Goal: Transaction & Acquisition: Download file/media

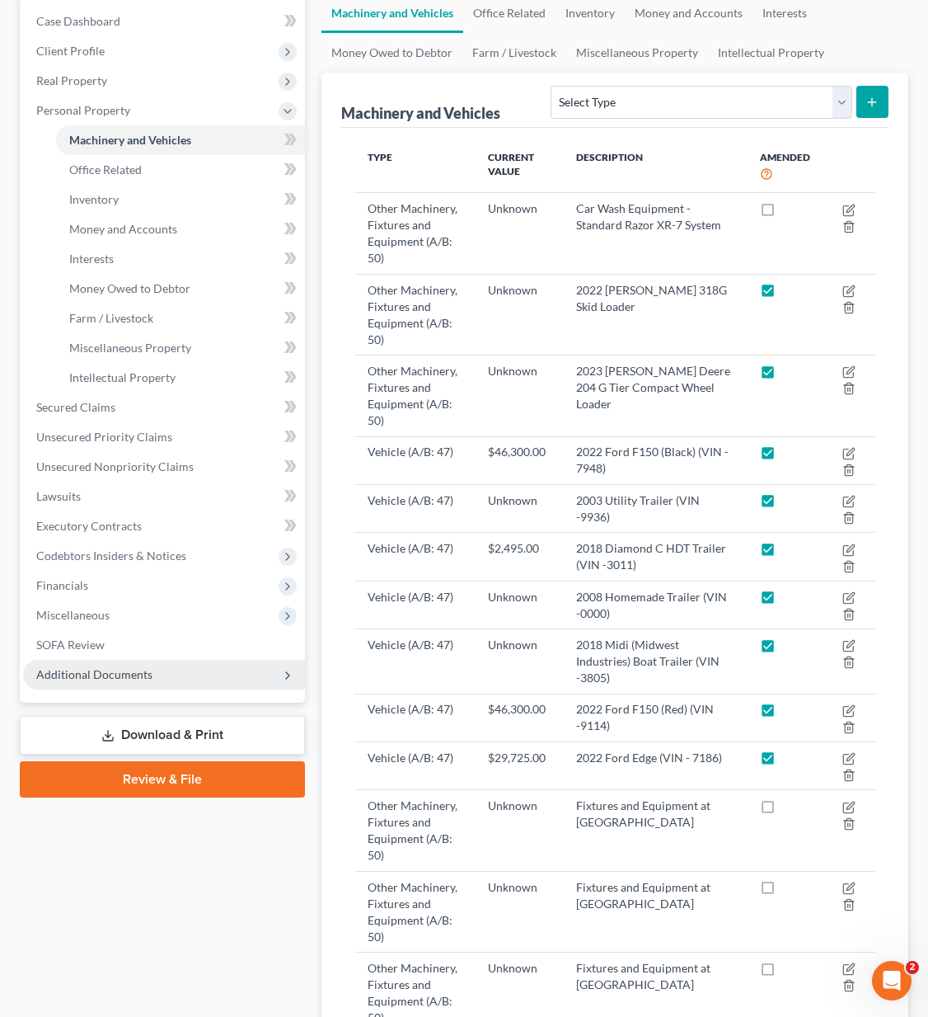
click at [173, 679] on span "Additional Documents" at bounding box center [164, 675] width 282 height 30
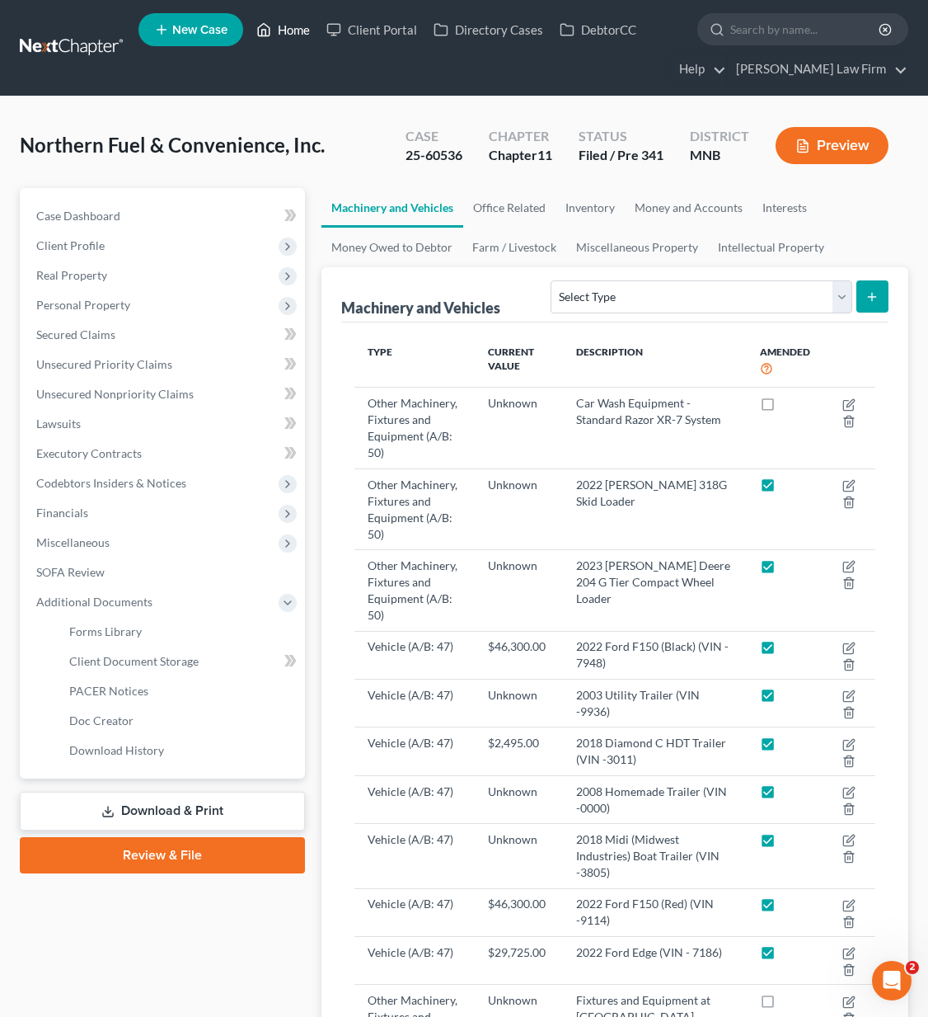
click at [271, 26] on icon at bounding box center [263, 30] width 15 height 20
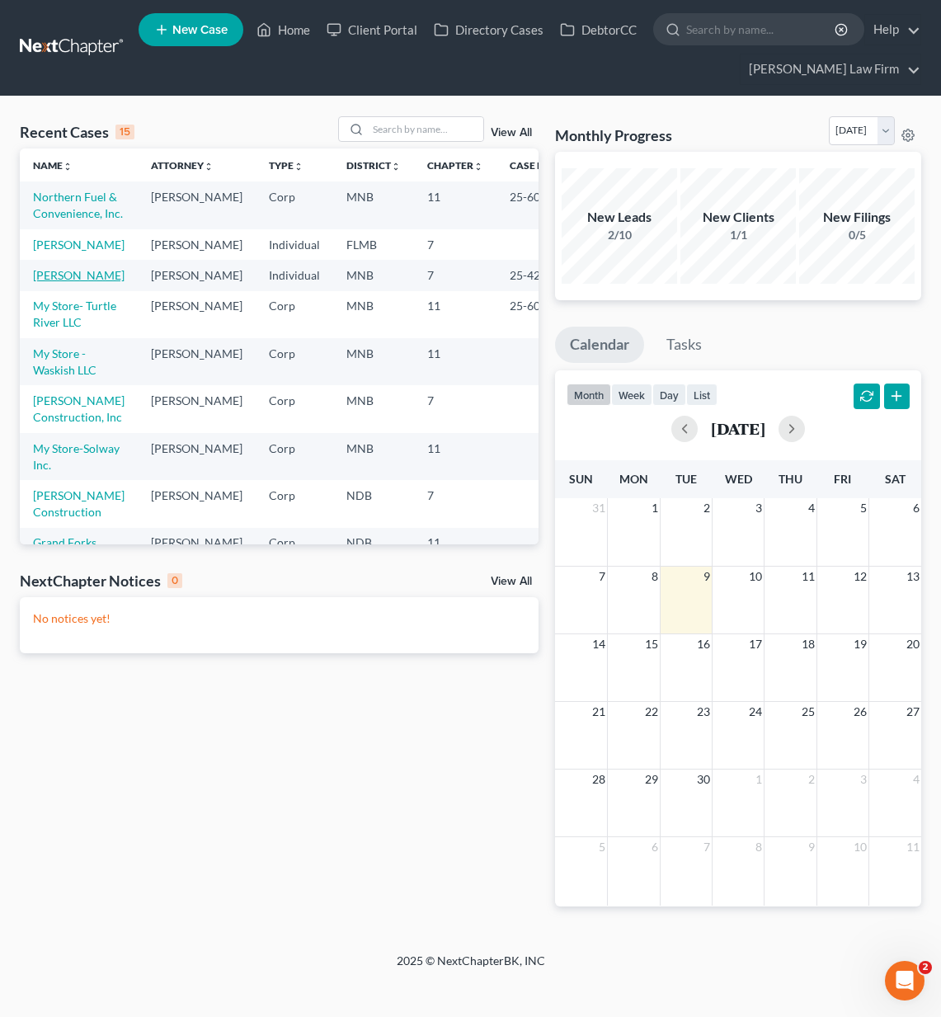
click at [68, 282] on link "[PERSON_NAME]" at bounding box center [79, 275] width 92 height 14
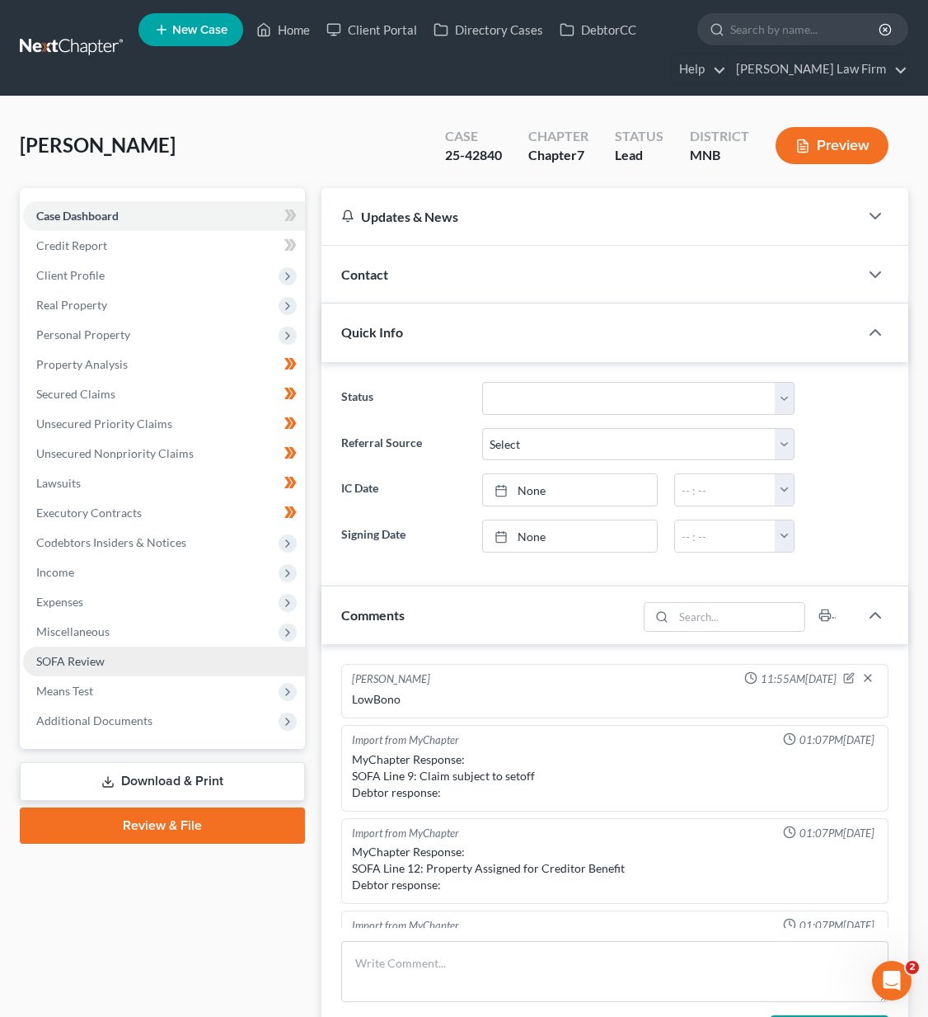
scroll to position [347, 0]
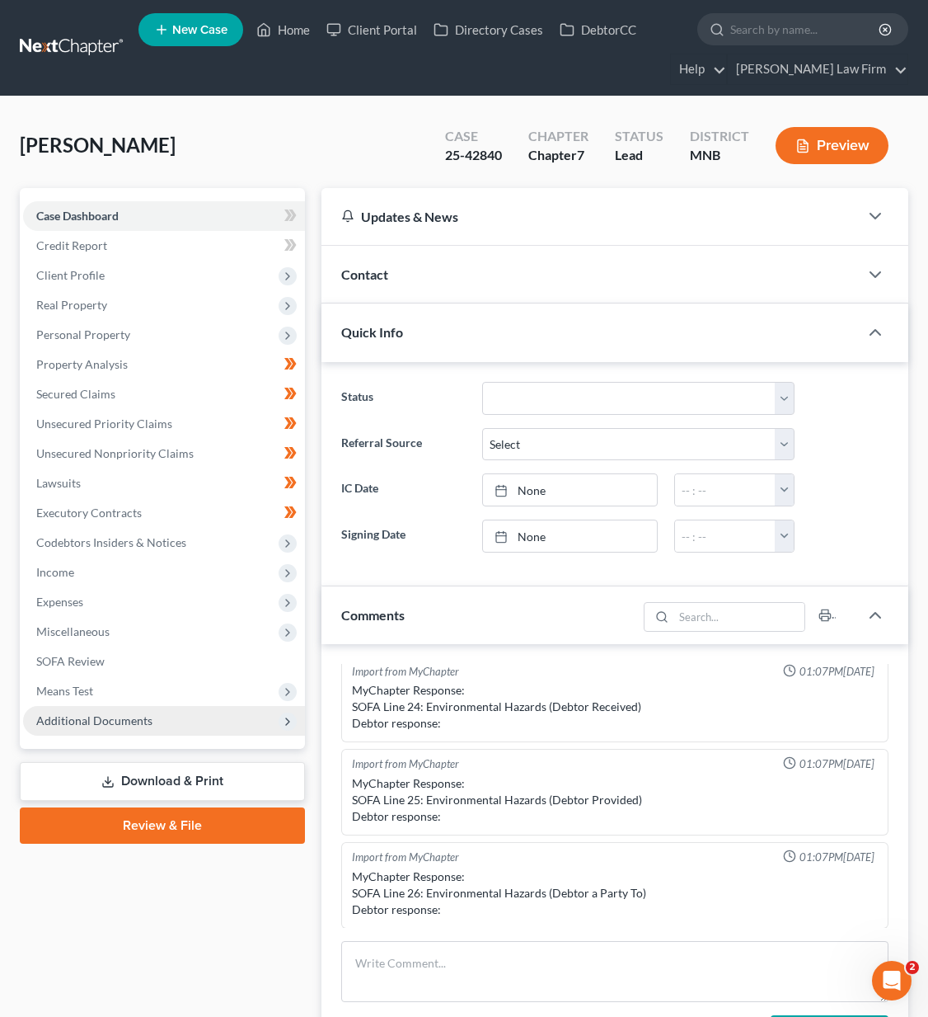
click at [153, 731] on span "Additional Documents" at bounding box center [164, 721] width 282 height 30
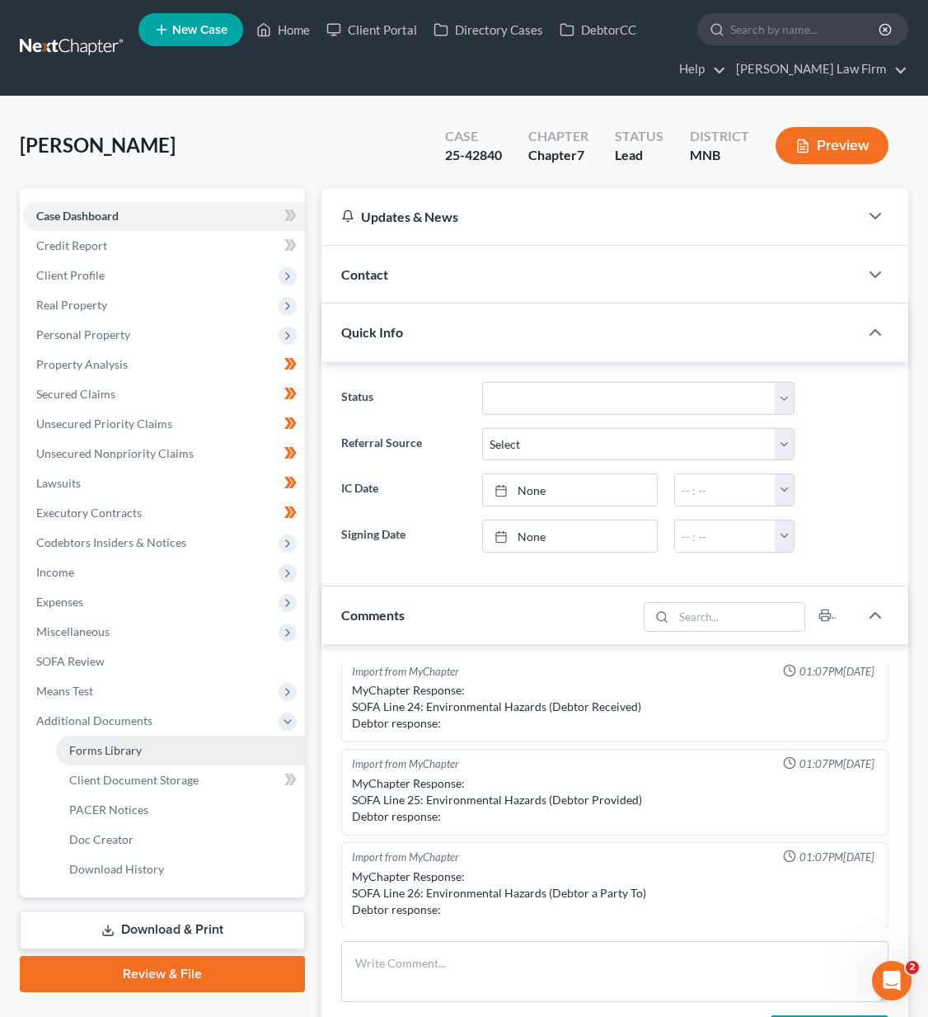
click at [147, 754] on link "Forms Library" at bounding box center [180, 750] width 249 height 30
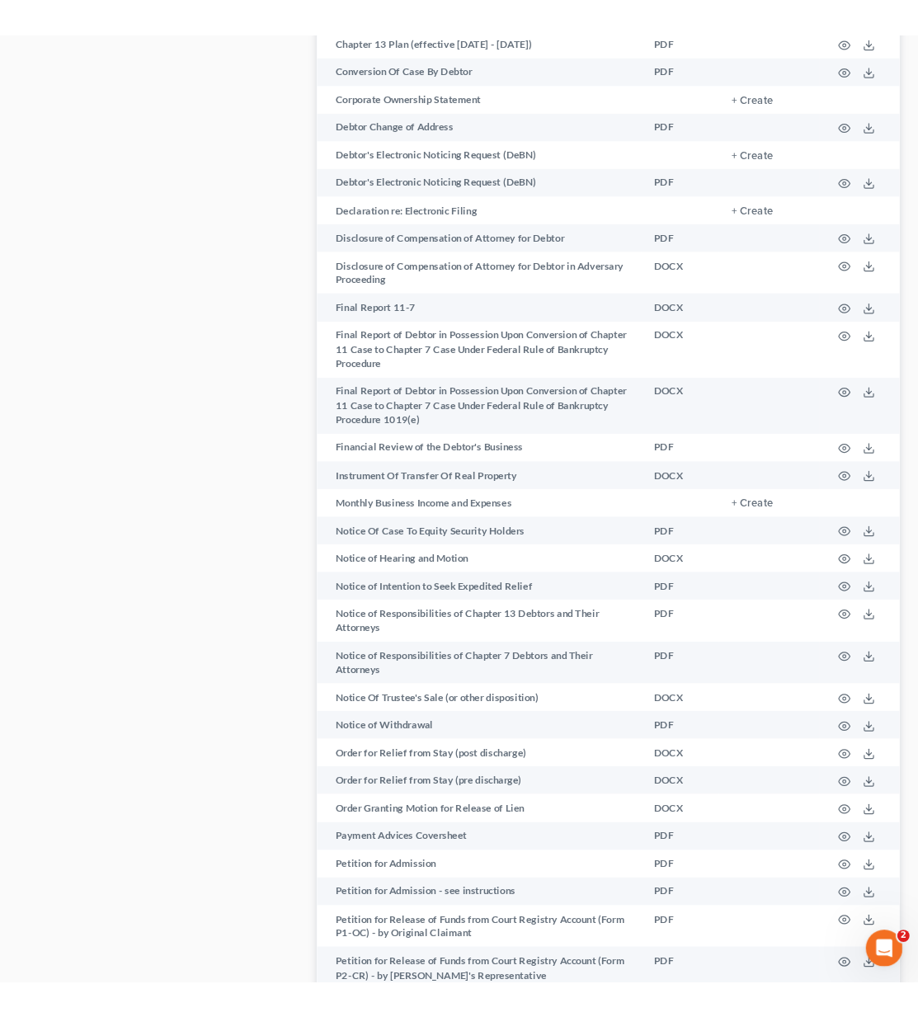
scroll to position [1207, 0]
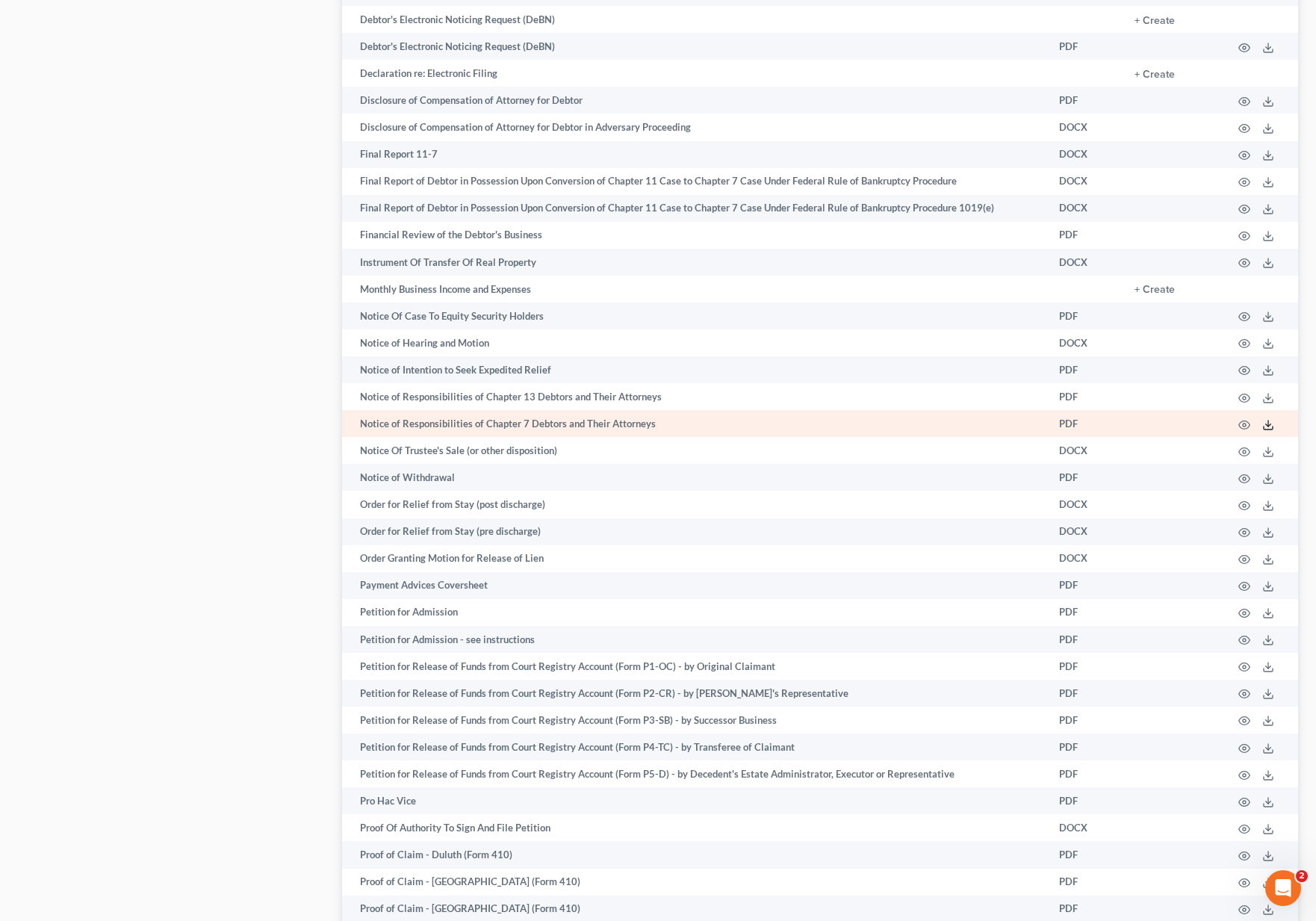
click at [841, 423] on line at bounding box center [1268, 423] width 0 height 6
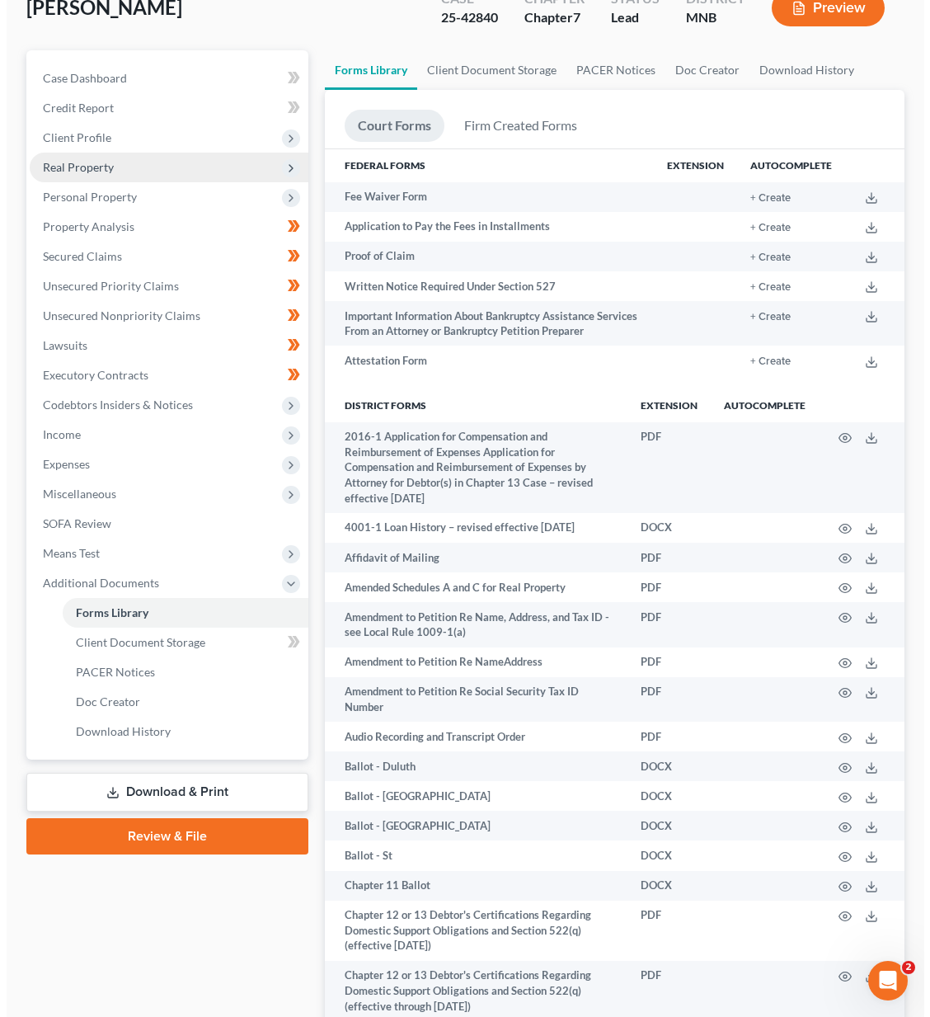
scroll to position [0, 0]
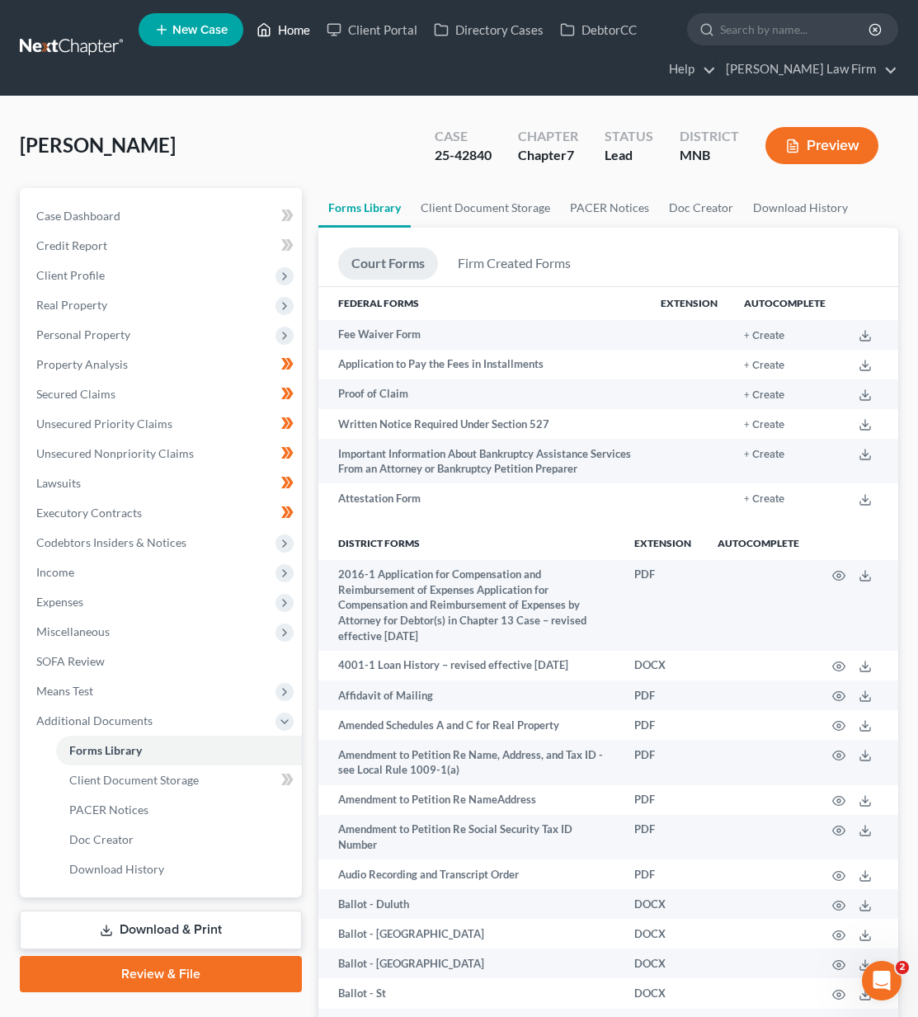
click at [282, 26] on link "Home" at bounding box center [283, 30] width 70 height 30
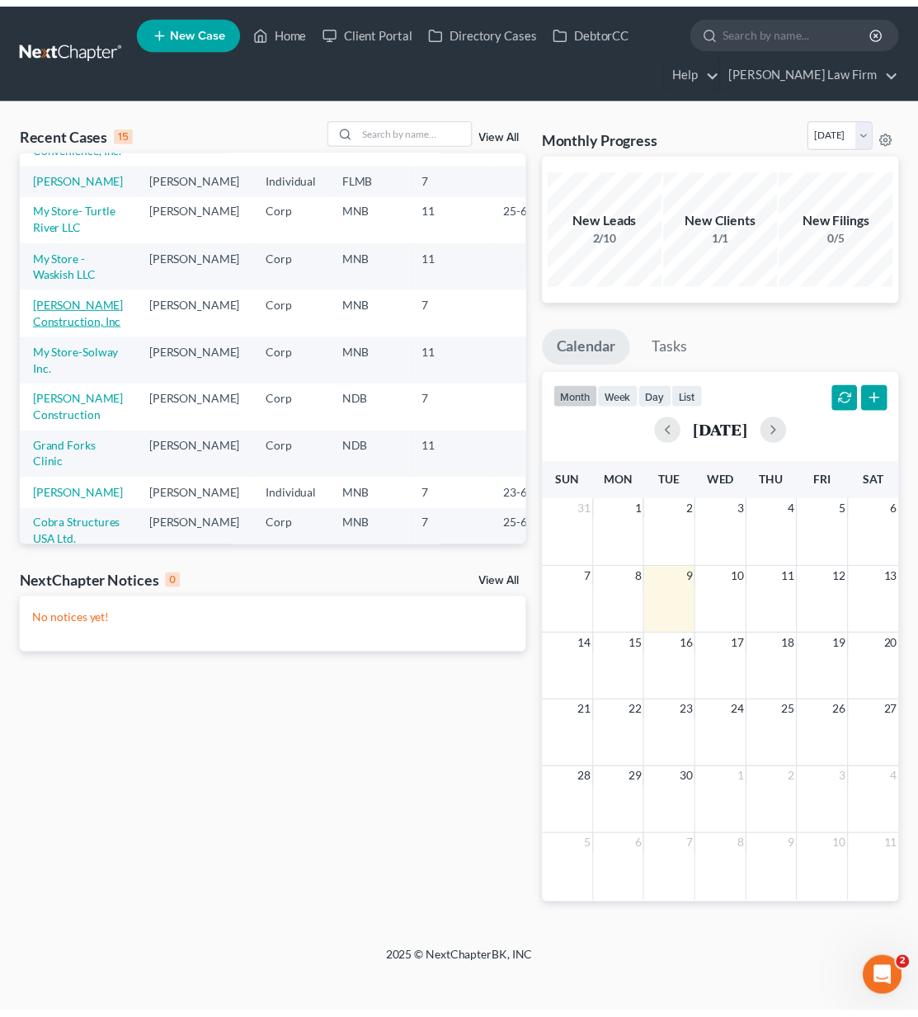
scroll to position [247, 0]
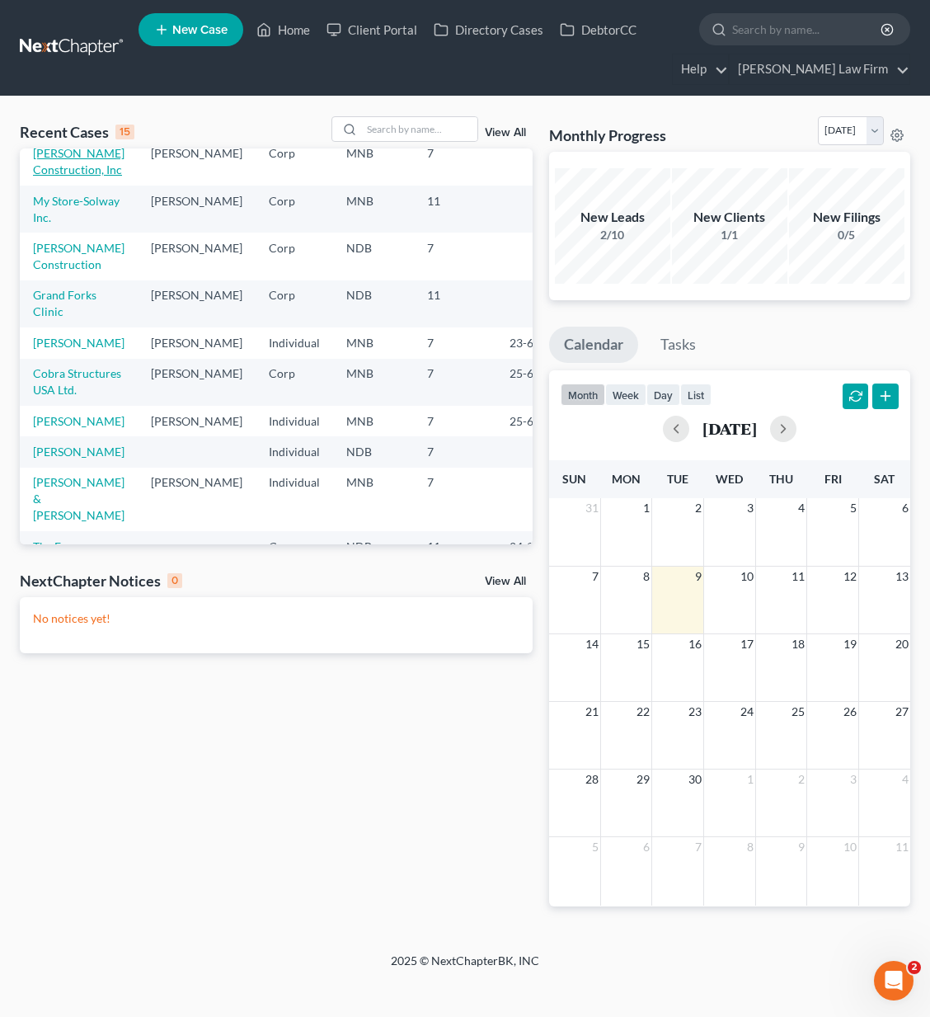
click at [70, 176] on link "[PERSON_NAME] Construction, Inc" at bounding box center [79, 161] width 92 height 31
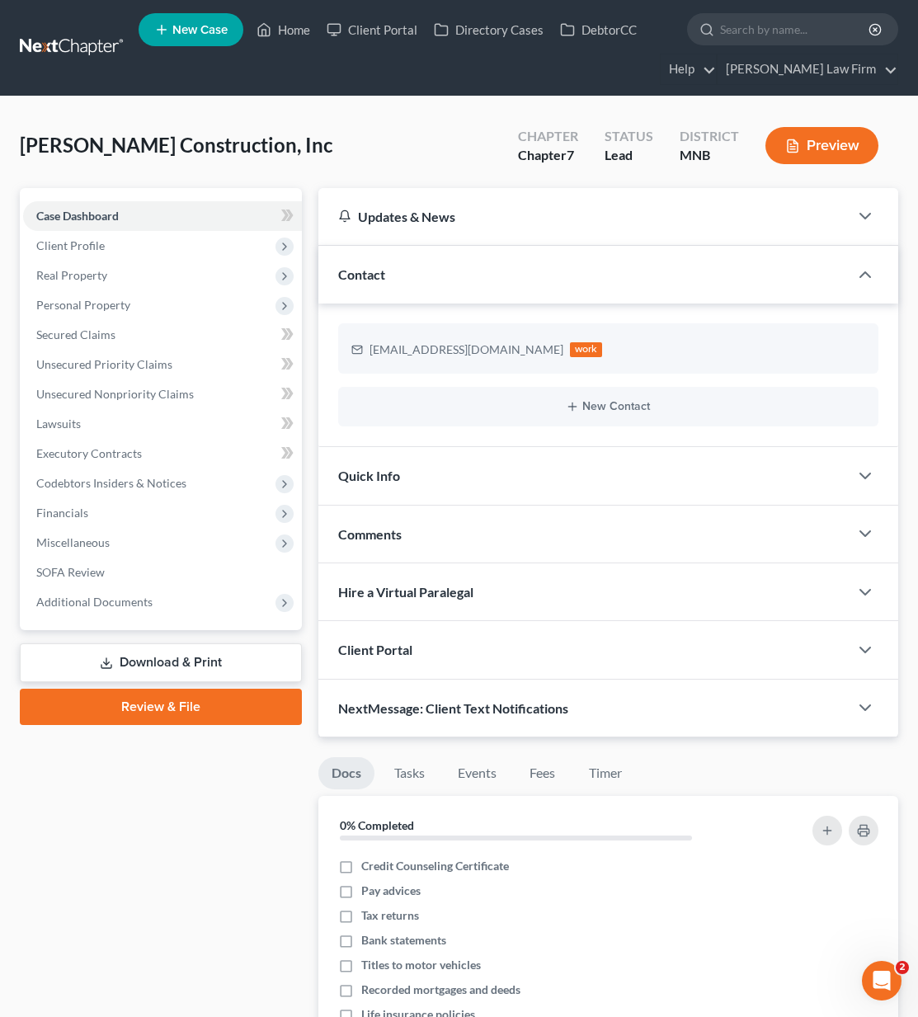
click at [70, 250] on span "Client Profile" at bounding box center [70, 245] width 68 height 14
